Goal: Task Accomplishment & Management: Use online tool/utility

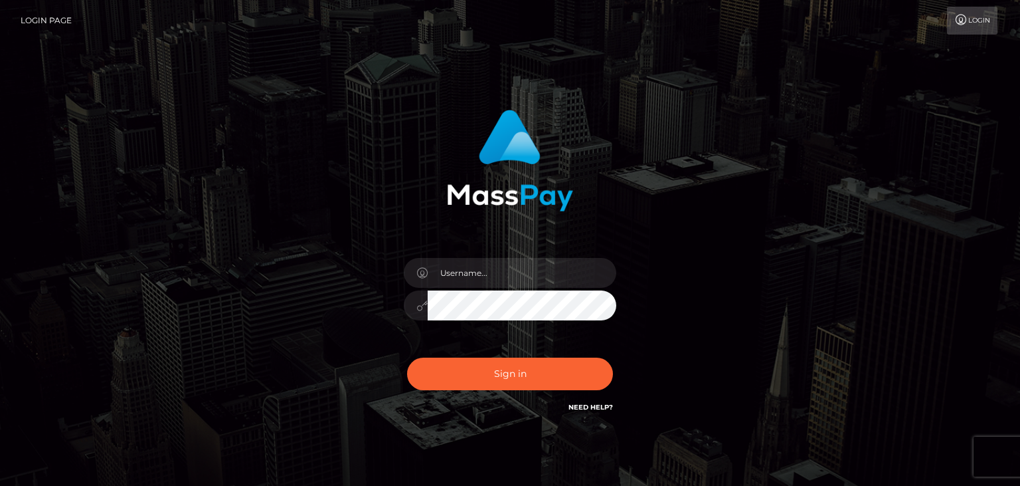
click at [465, 270] on input "text" at bounding box center [522, 273] width 189 height 30
type input "faisal_uplift"
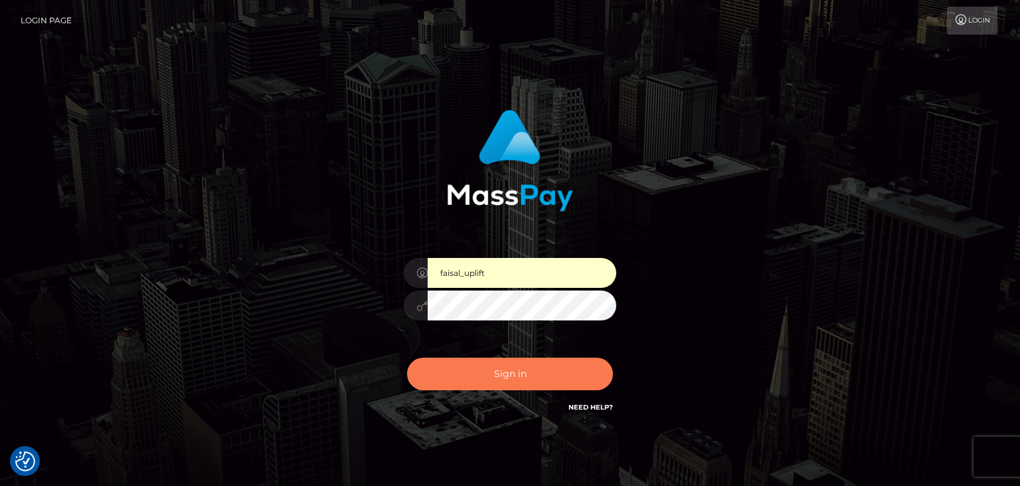
click at [496, 370] on button "Sign in" at bounding box center [510, 373] width 206 height 33
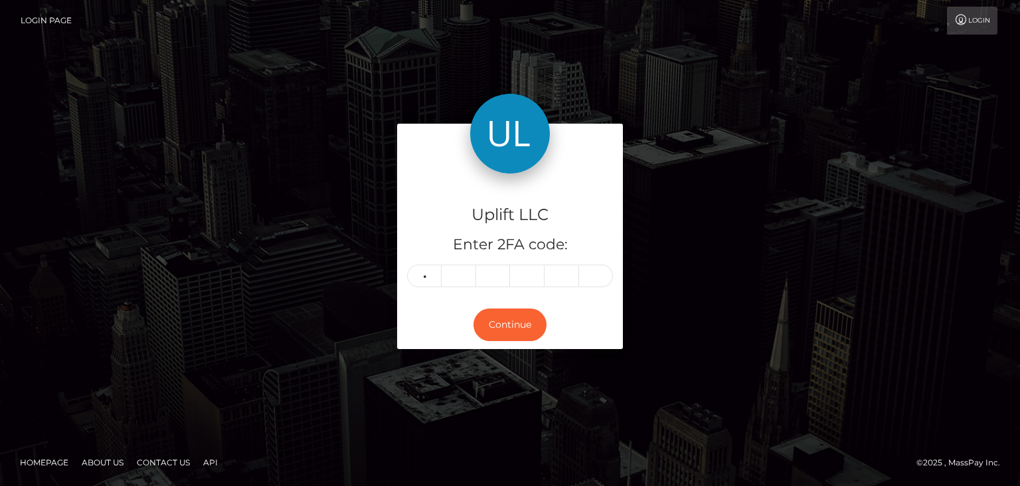
type input "7"
type input "2"
type input "8"
type input "0"
type input "6"
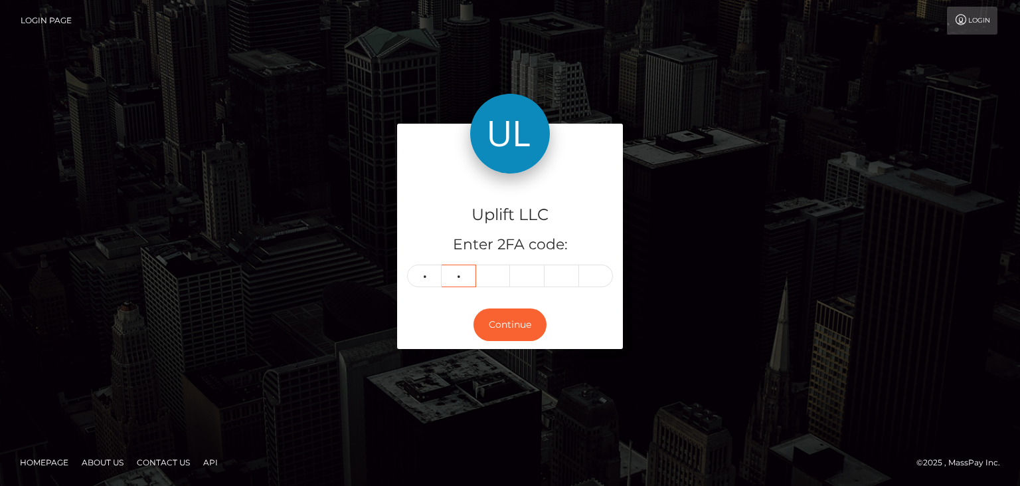
type input "8"
type input "0"
type input "2"
type input "1"
type input "7"
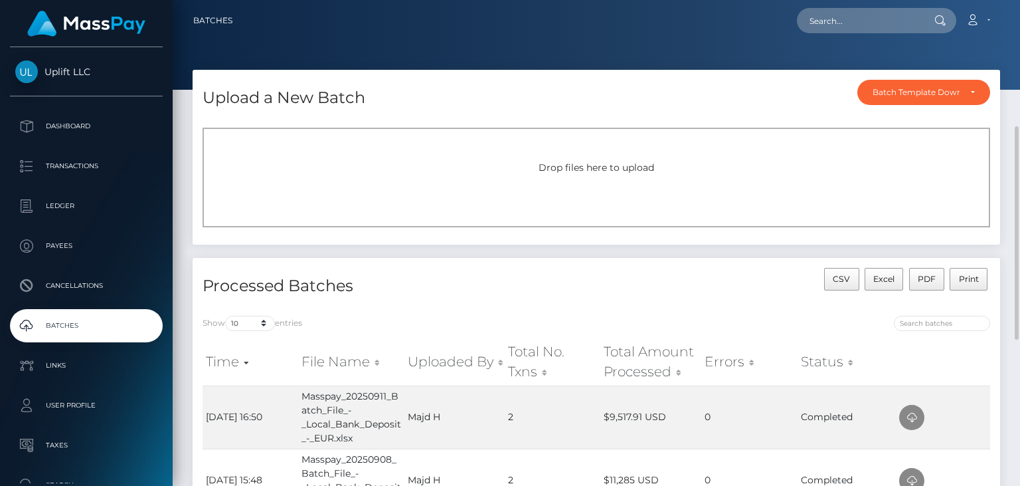
scroll to position [88, 0]
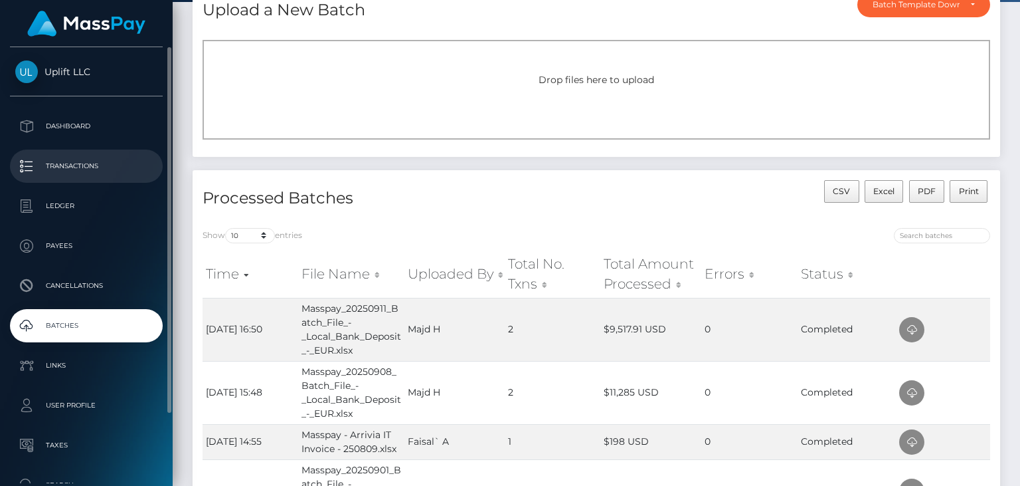
click at [76, 173] on p "Transactions" at bounding box center [86, 166] width 142 height 20
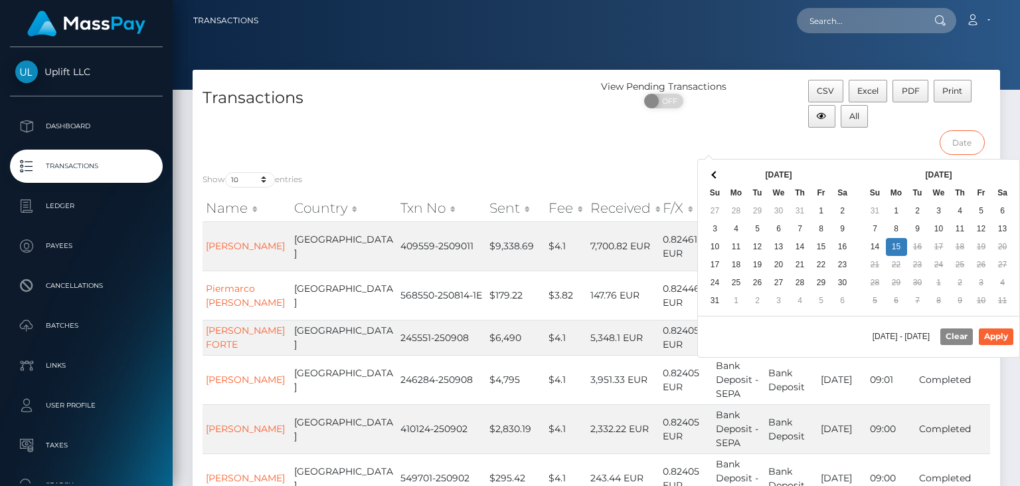
click at [949, 140] on input "text" at bounding box center [963, 142] width 46 height 25
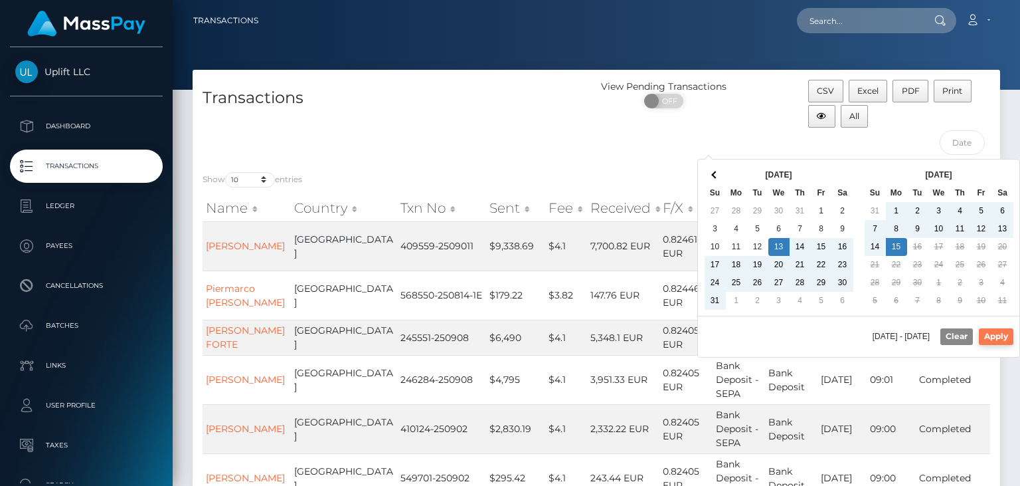
click at [995, 332] on button "Apply" at bounding box center [996, 336] width 35 height 16
type input "08/13/2025 - 09/15/2025"
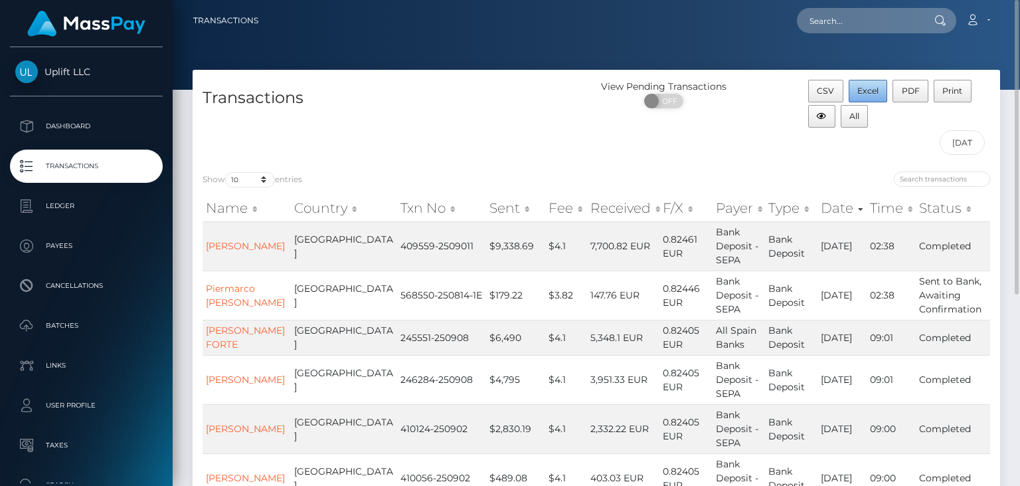
click at [864, 98] on button "Excel" at bounding box center [868, 91] width 39 height 23
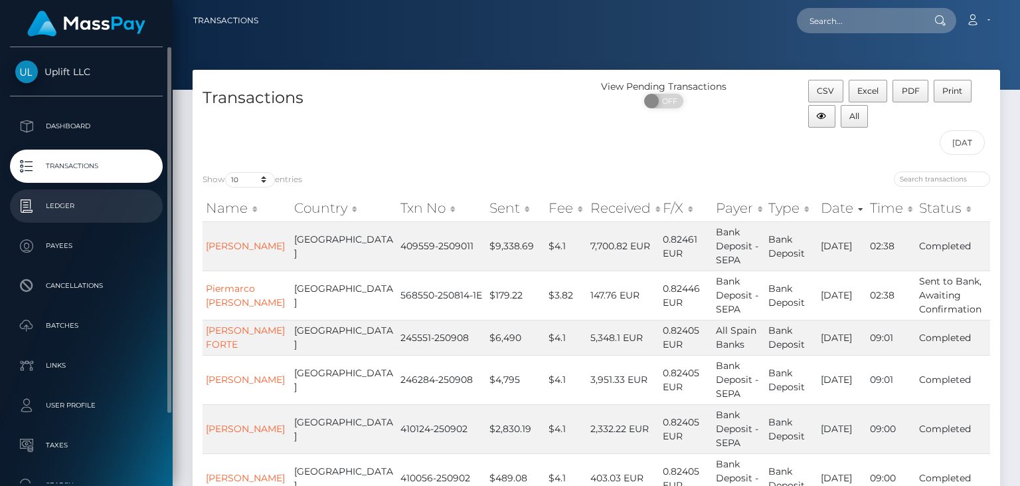
click at [78, 210] on p "Ledger" at bounding box center [86, 206] width 142 height 20
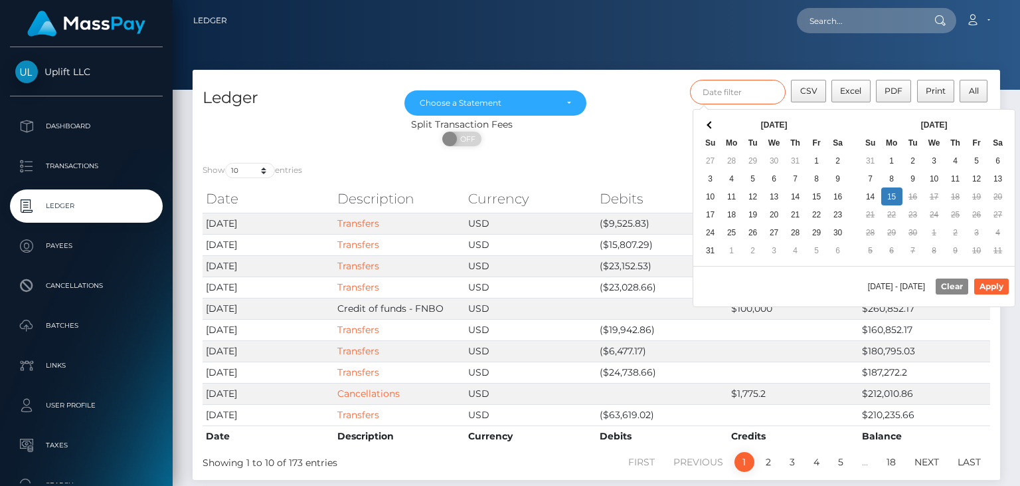
click at [759, 91] on input "text" at bounding box center [738, 92] width 96 height 25
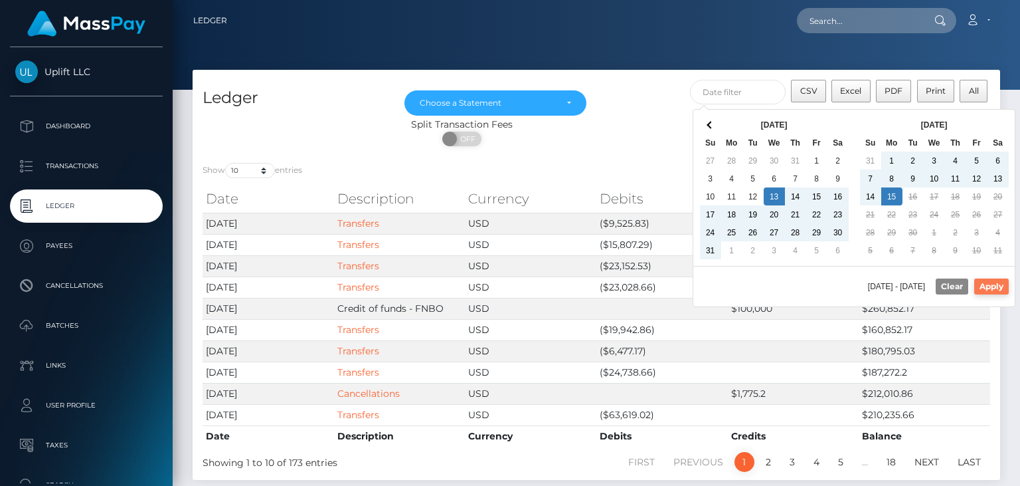
click at [992, 285] on button "Apply" at bounding box center [992, 286] width 35 height 16
type input "[DATE] - [DATE]"
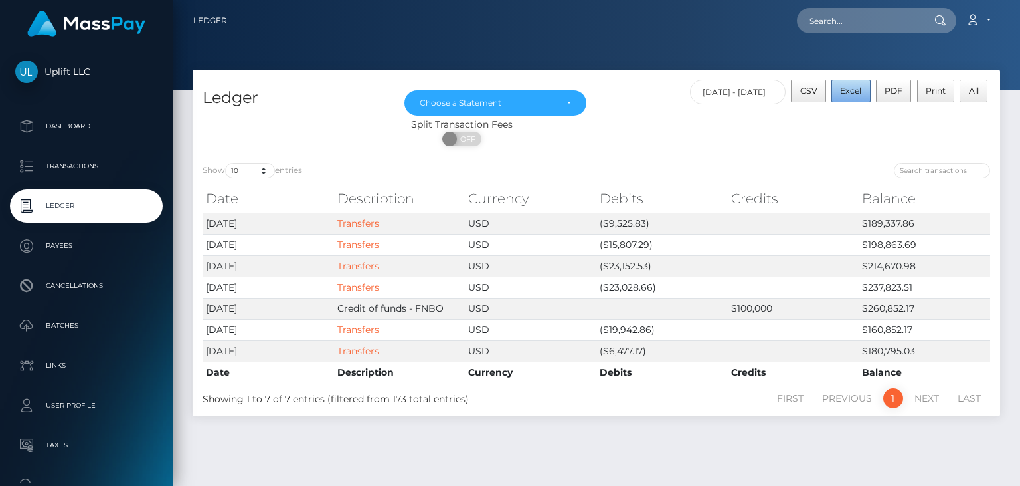
click at [854, 84] on button "Excel" at bounding box center [851, 91] width 39 height 23
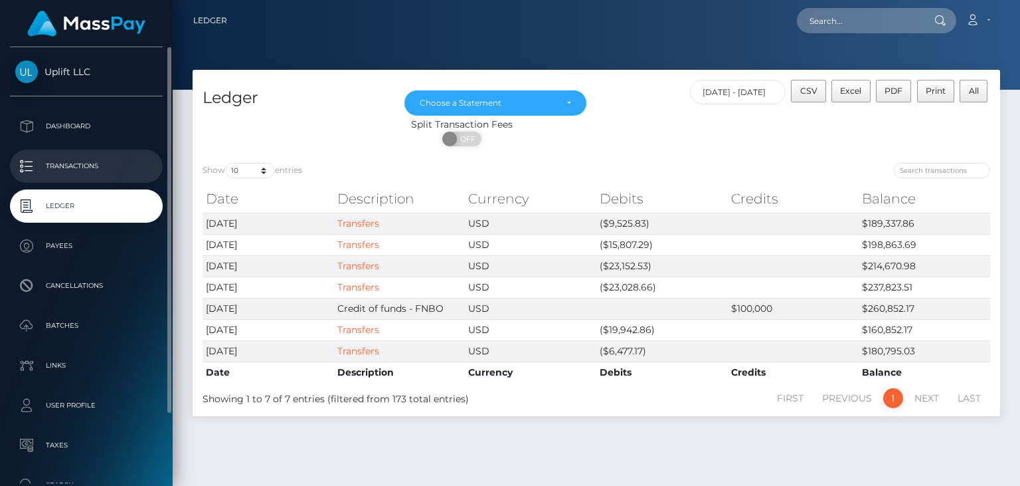
click at [82, 171] on p "Transactions" at bounding box center [86, 166] width 142 height 20
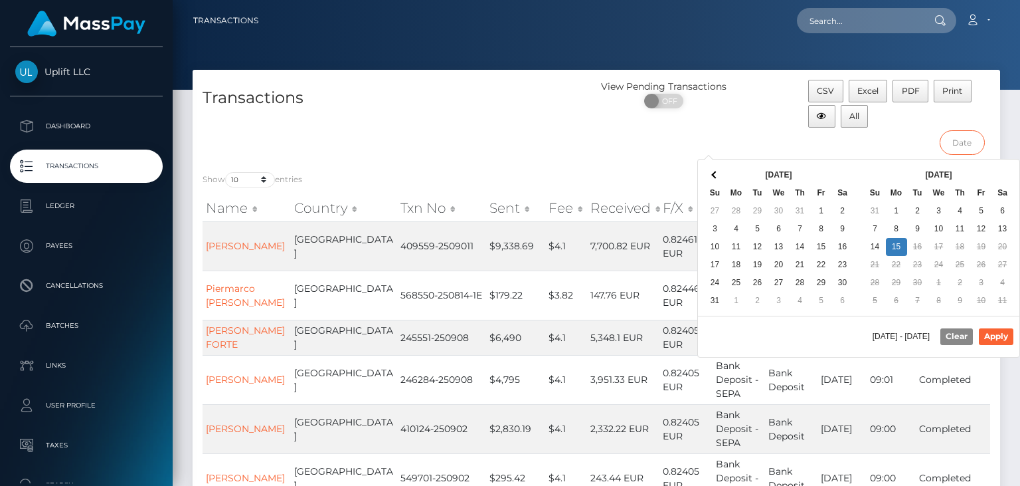
click at [968, 146] on input "text" at bounding box center [963, 142] width 46 height 25
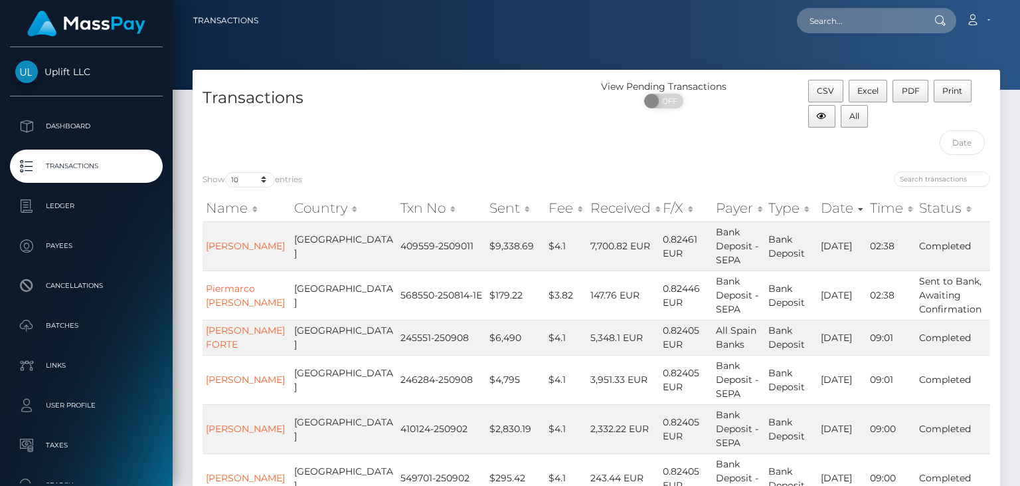
click at [809, 156] on div "CSV Excel PDF Print All" at bounding box center [900, 121] width 202 height 82
click at [856, 90] on button "Excel" at bounding box center [868, 91] width 39 height 23
click at [591, 142] on div "Transactions" at bounding box center [395, 121] width 404 height 82
click at [955, 147] on input "text" at bounding box center [963, 142] width 46 height 25
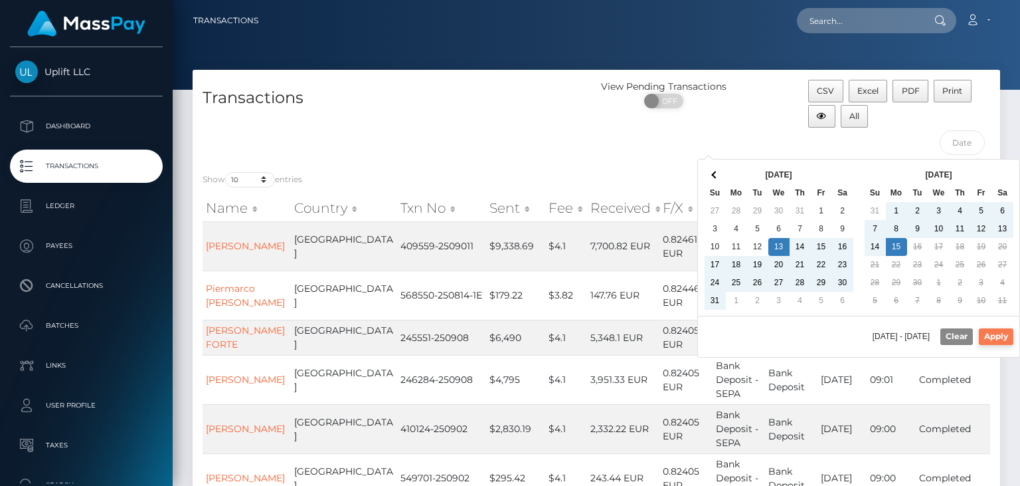
click at [989, 335] on button "Apply" at bounding box center [996, 336] width 35 height 16
type input "08/13/2025 - 09/15/2025"
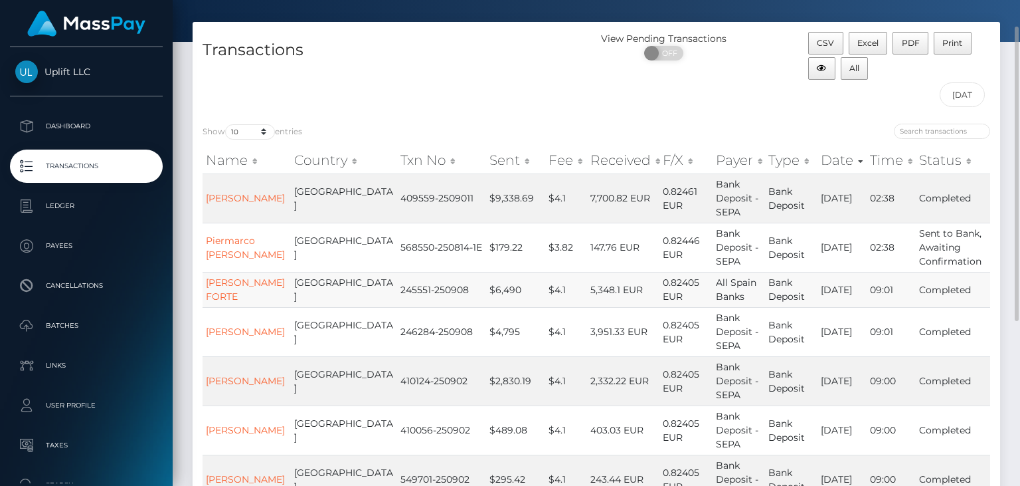
scroll to position [45, 0]
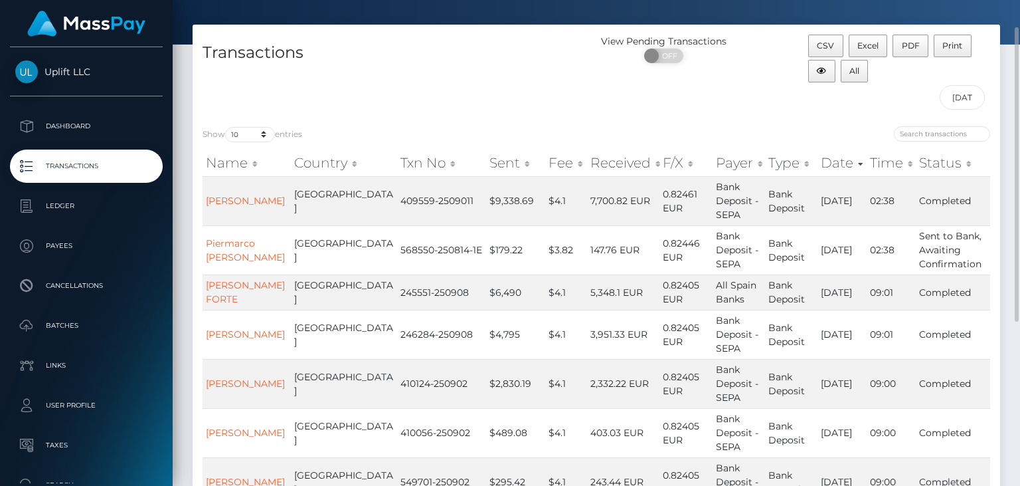
click at [242, 142] on div "Show 10 25 50 100 250 500 1,000 3,500 entries" at bounding box center [395, 135] width 384 height 19
click at [225, 127] on select "10 25 50 100 250 500 1,000 3,500" at bounding box center [250, 134] width 50 height 15
select select "100"
click option "100" at bounding box center [0, 0] width 0 height 0
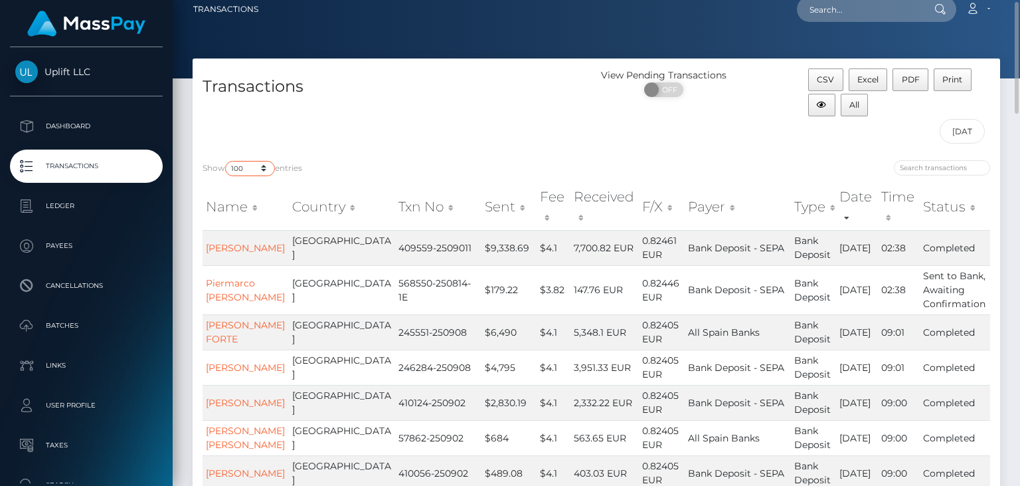
scroll to position [0, 0]
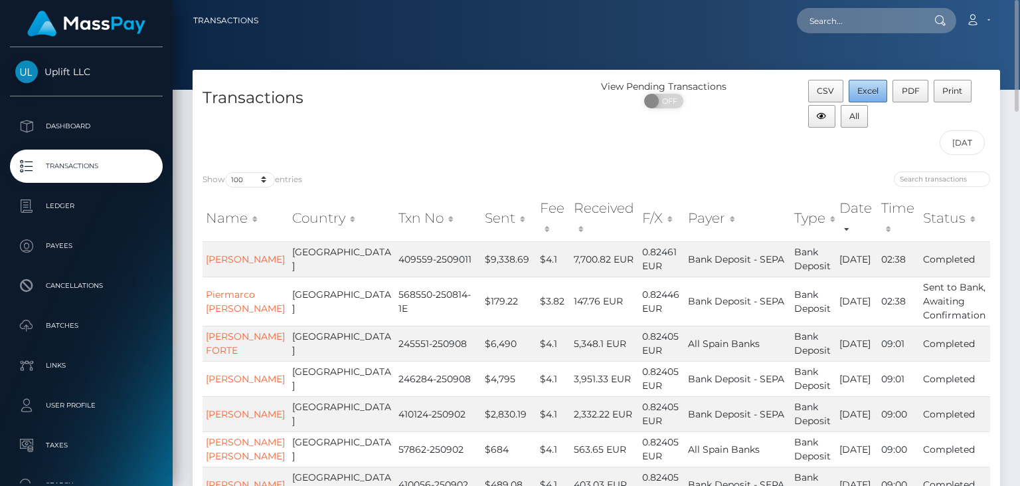
click at [856, 86] on button "Excel" at bounding box center [868, 91] width 39 height 23
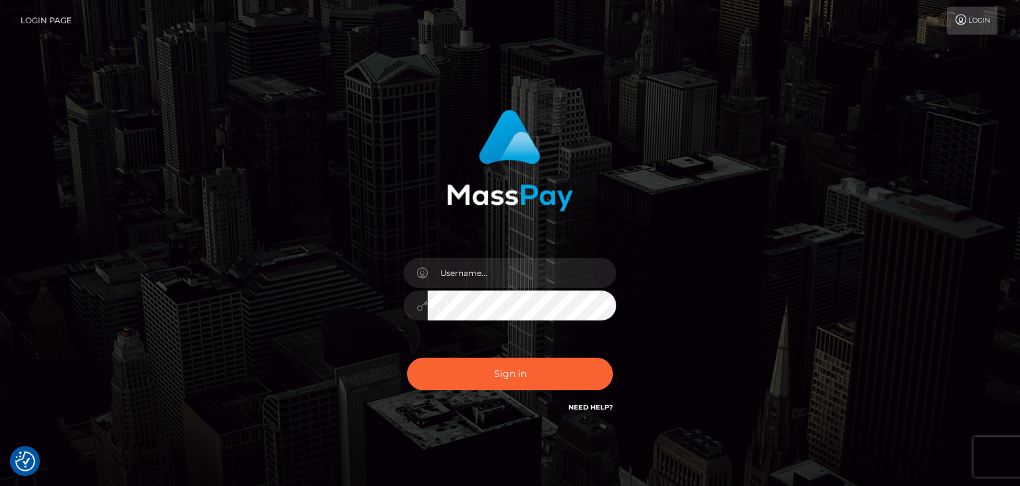
checkbox input "true"
